Goal: Information Seeking & Learning: Learn about a topic

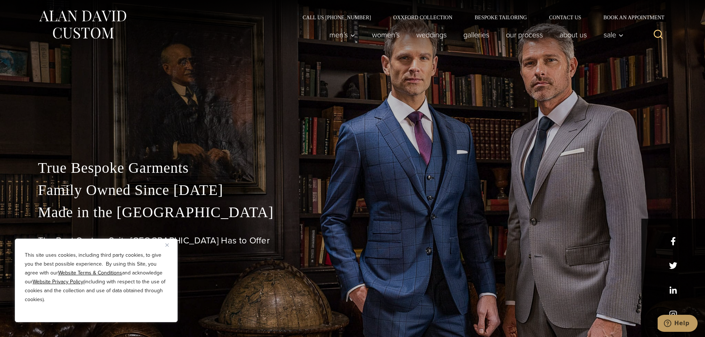
click at [246, 178] on p "True Bespoke Garments Family Owned Since 1913 Made in the United States" at bounding box center [353, 190] width 630 height 67
click at [493, 16] on link "Bespoke Tailoring" at bounding box center [501, 17] width 74 height 5
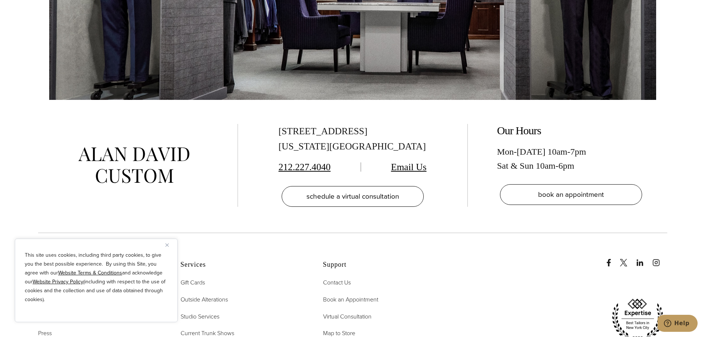
scroll to position [3444, 0]
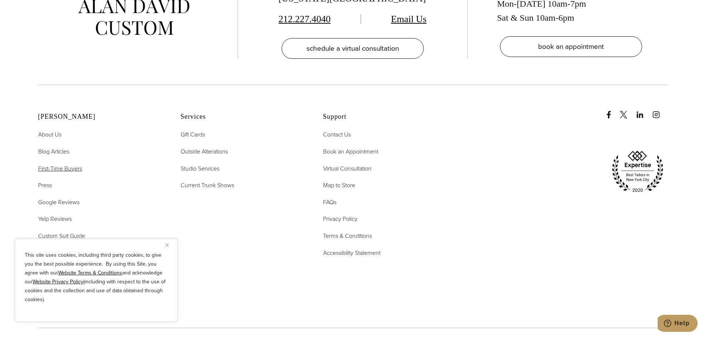
click at [67, 164] on span "First-Time Buyers" at bounding box center [60, 168] width 44 height 9
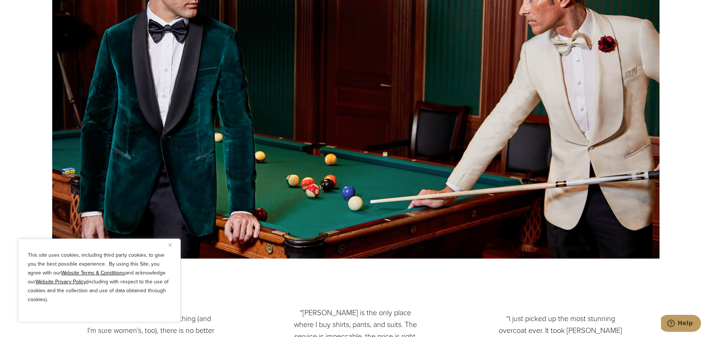
scroll to position [852, 0]
